Goal: Information Seeking & Learning: Understand process/instructions

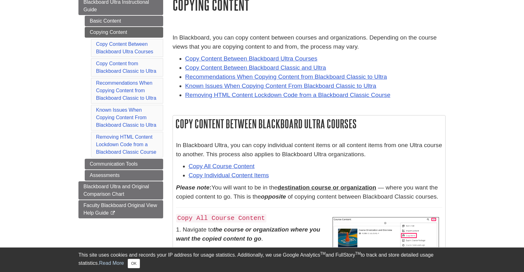
scroll to position [81, 0]
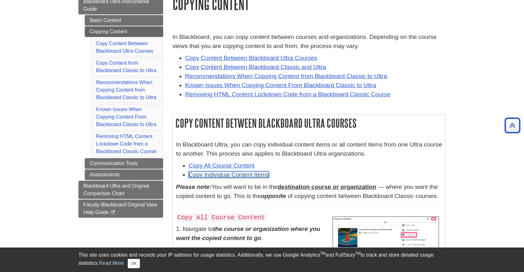
click at [259, 174] on link "Copy Individual Content Items" at bounding box center [229, 174] width 80 height 7
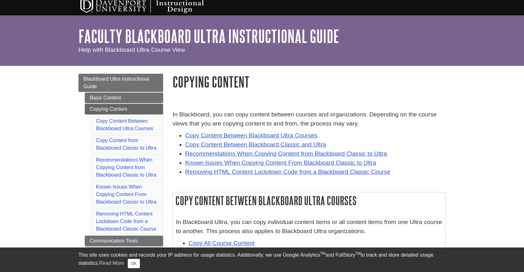
scroll to position [9, 0]
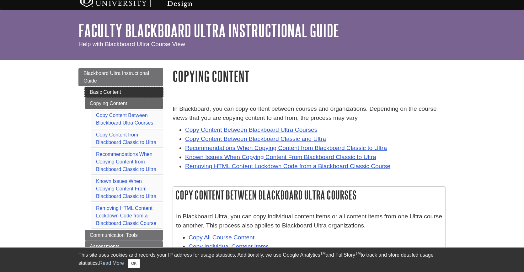
click at [139, 93] on link "Basic Content" at bounding box center [124, 92] width 78 height 11
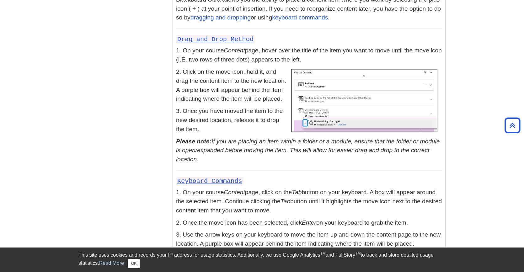
scroll to position [2589, 0]
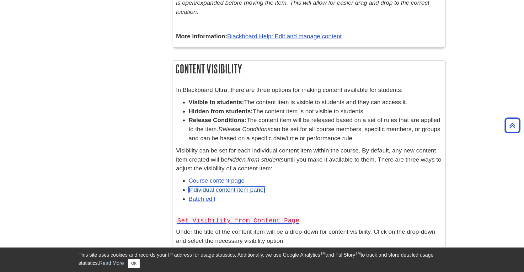
click at [256, 193] on link "Individual content item panel" at bounding box center [227, 189] width 76 height 7
